Goal: Transaction & Acquisition: Book appointment/travel/reservation

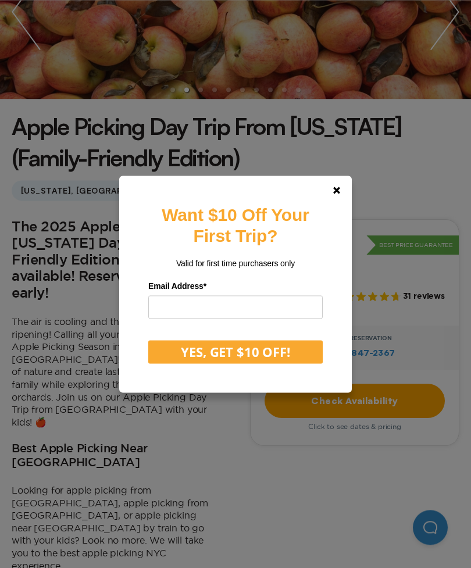
scroll to position [207, 0]
click at [334, 204] on link at bounding box center [337, 190] width 28 height 28
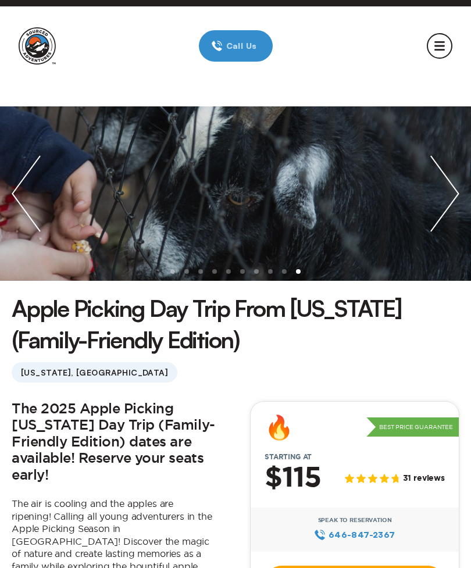
scroll to position [24, 0]
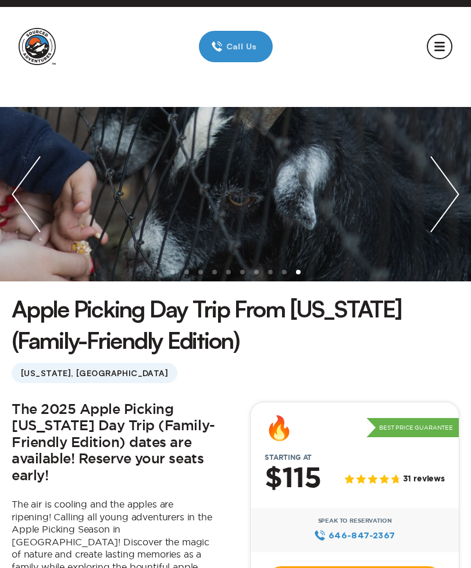
click at [449, 208] on img "next slide / item" at bounding box center [445, 194] width 52 height 174
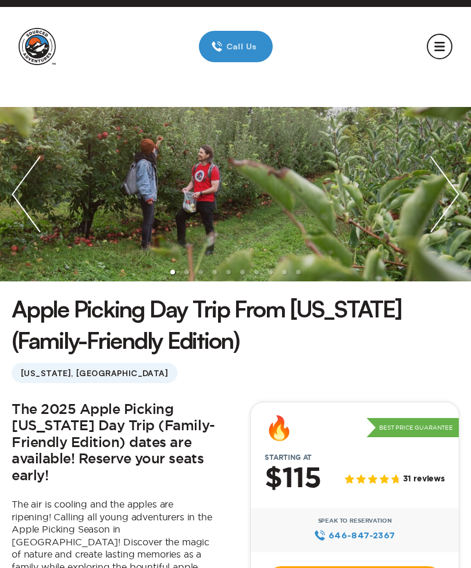
click at [445, 198] on img "next slide / item" at bounding box center [445, 194] width 52 height 174
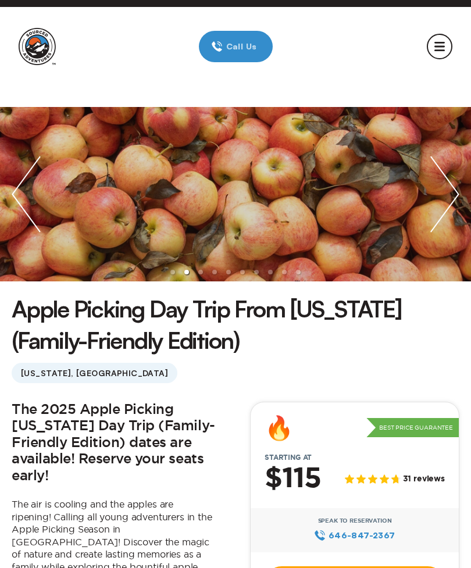
click at [436, 202] on img "next slide / item" at bounding box center [445, 194] width 52 height 174
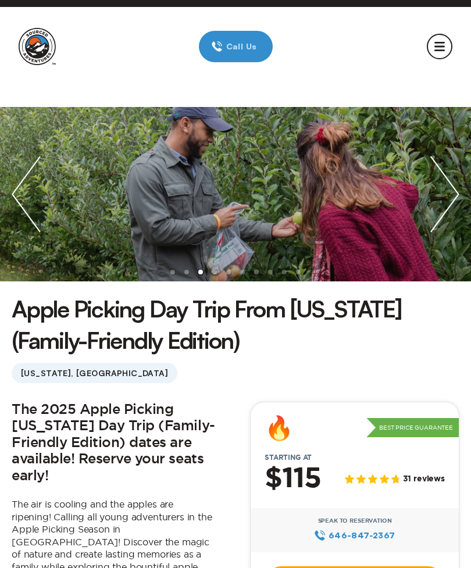
click at [439, 202] on img "next slide / item" at bounding box center [445, 194] width 52 height 174
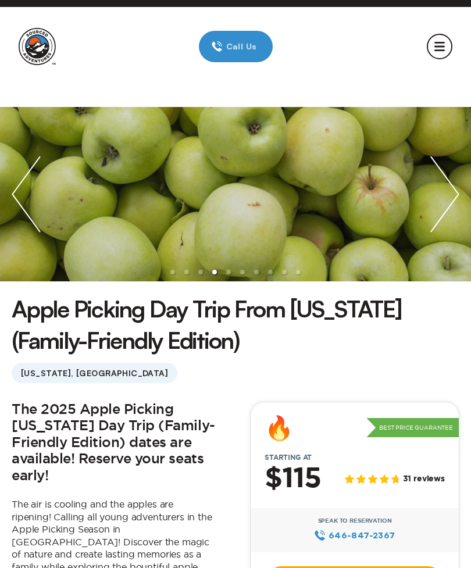
click at [443, 200] on img "next slide / item" at bounding box center [445, 194] width 52 height 174
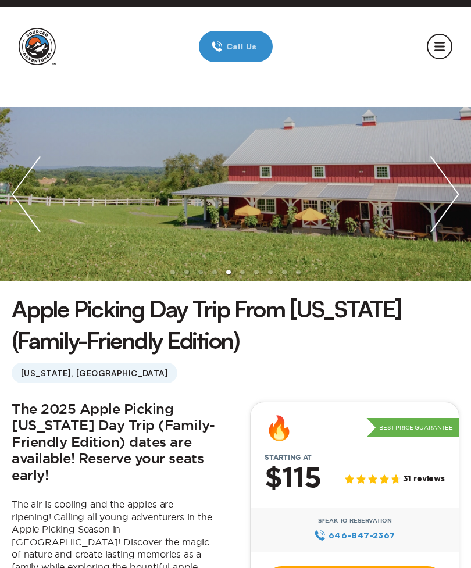
click at [442, 200] on img "next slide / item" at bounding box center [445, 194] width 52 height 174
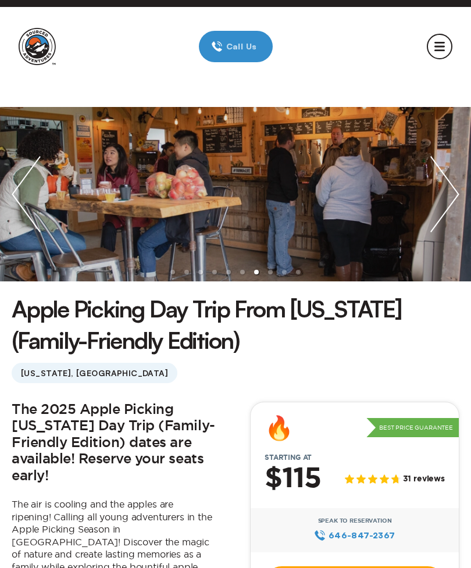
click at [446, 200] on img "next slide / item" at bounding box center [445, 194] width 52 height 174
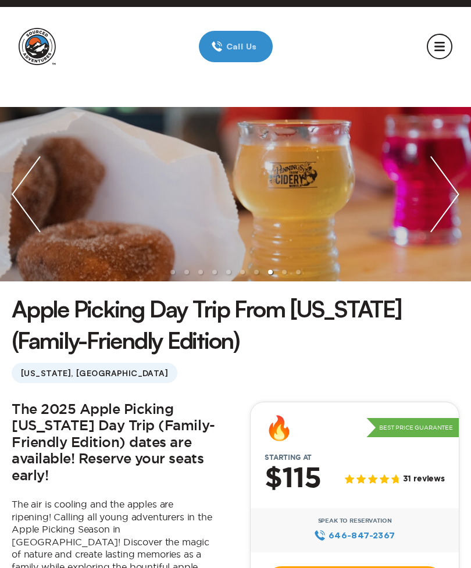
click at [27, 210] on img "previous slide / item" at bounding box center [26, 194] width 52 height 174
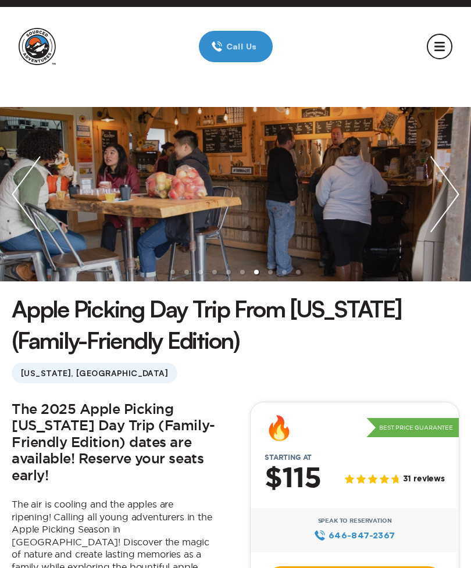
click at [454, 196] on img "next slide / item" at bounding box center [445, 194] width 52 height 174
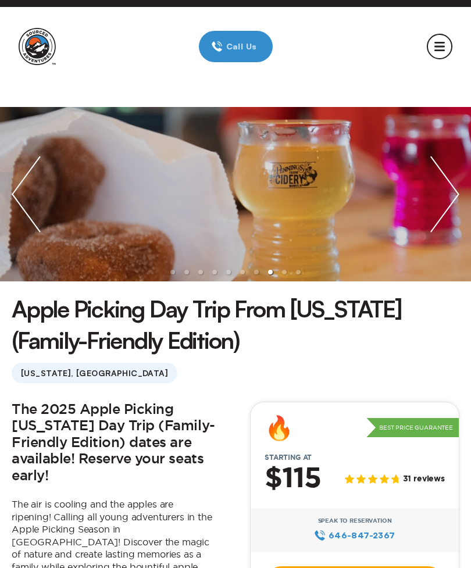
click at [449, 195] on img "next slide / item" at bounding box center [445, 194] width 52 height 174
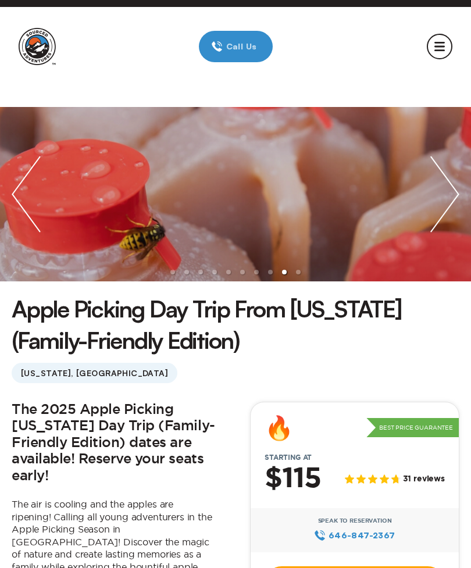
click at [442, 193] on img "next slide / item" at bounding box center [445, 194] width 52 height 174
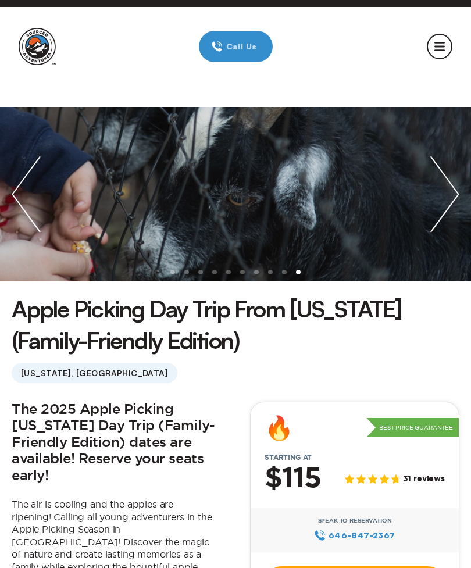
click at [452, 191] on img "next slide / item" at bounding box center [445, 194] width 52 height 174
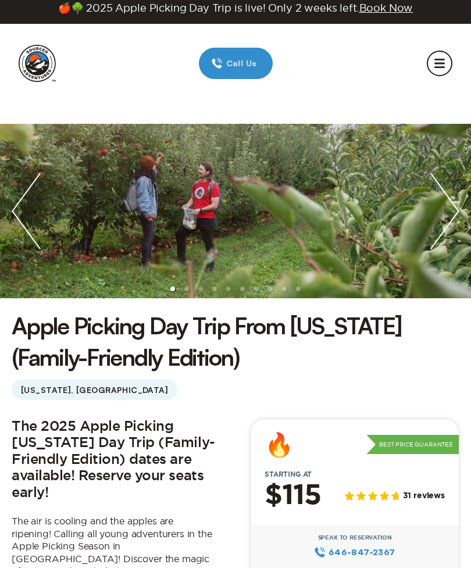
scroll to position [0, 0]
